Goal: Book appointment/travel/reservation

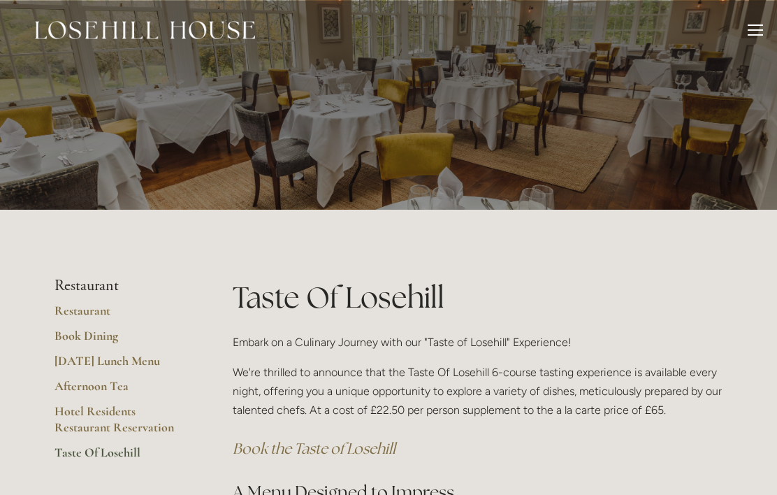
click at [743, 27] on div "Rooms Rooms Your Stay Book a stay Offers Spa About" at bounding box center [388, 30] width 749 height 60
click at [750, 29] on div at bounding box center [755, 31] width 15 height 15
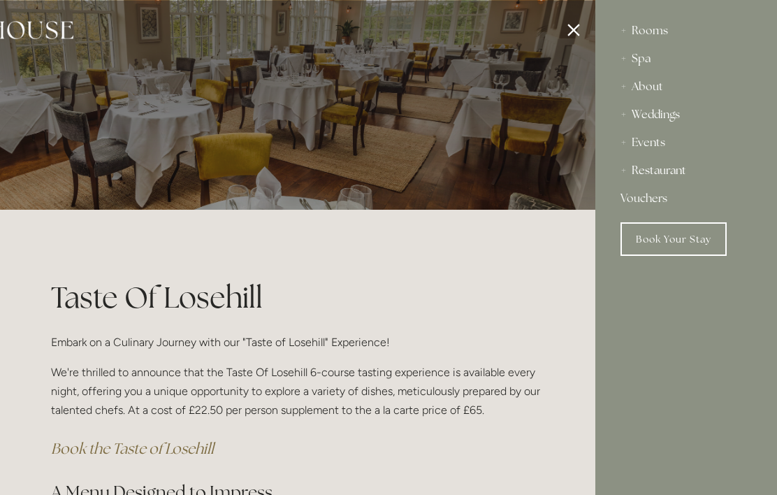
click at [647, 32] on div "Rooms" at bounding box center [685, 31] width 131 height 28
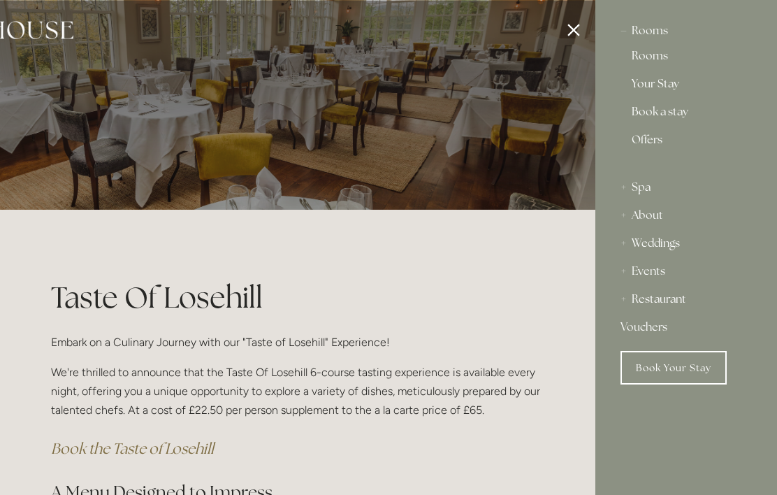
click at [651, 143] on link "Offers" at bounding box center [686, 145] width 109 height 22
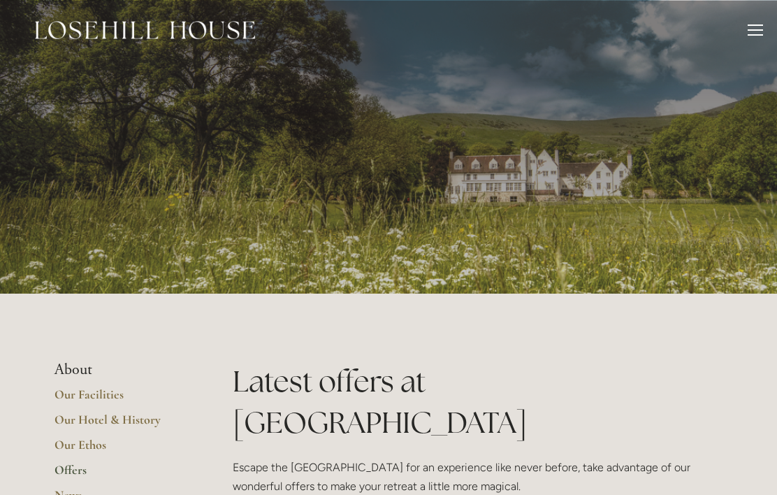
click at [753, 34] on div at bounding box center [755, 34] width 15 height 1
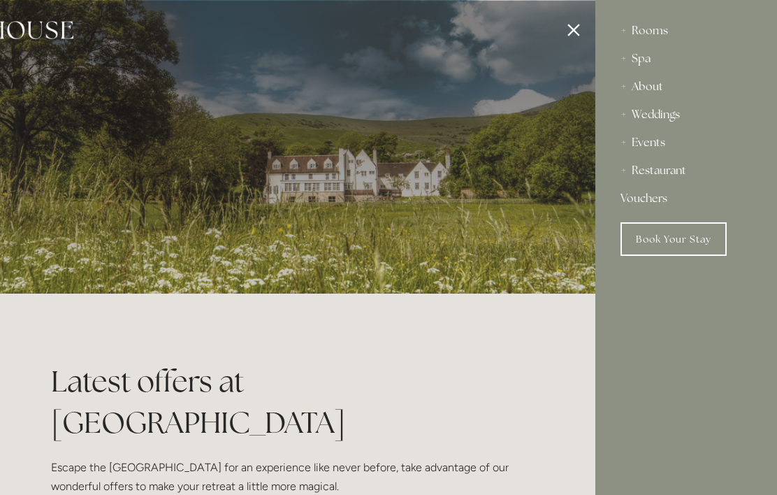
click at [645, 233] on link "Book Your Stay" at bounding box center [673, 239] width 106 height 34
